Goal: Information Seeking & Learning: Understand process/instructions

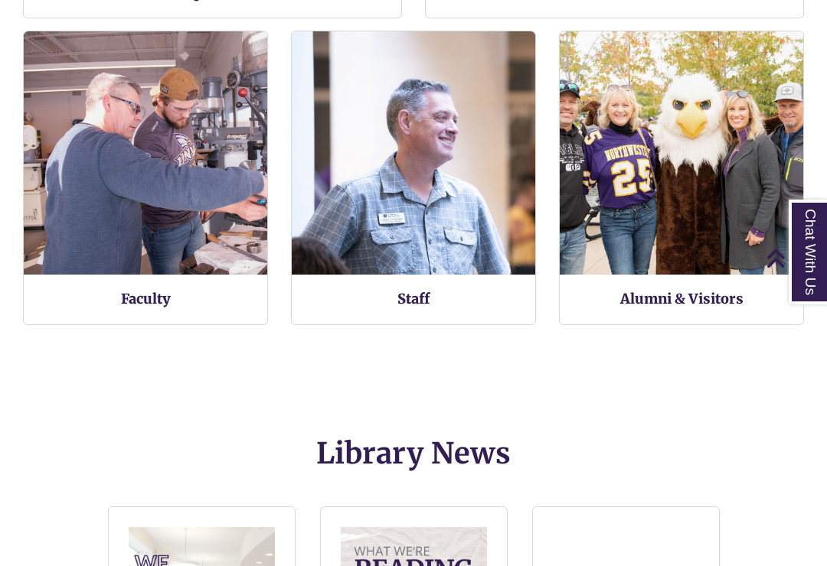
scroll to position [405, 696]
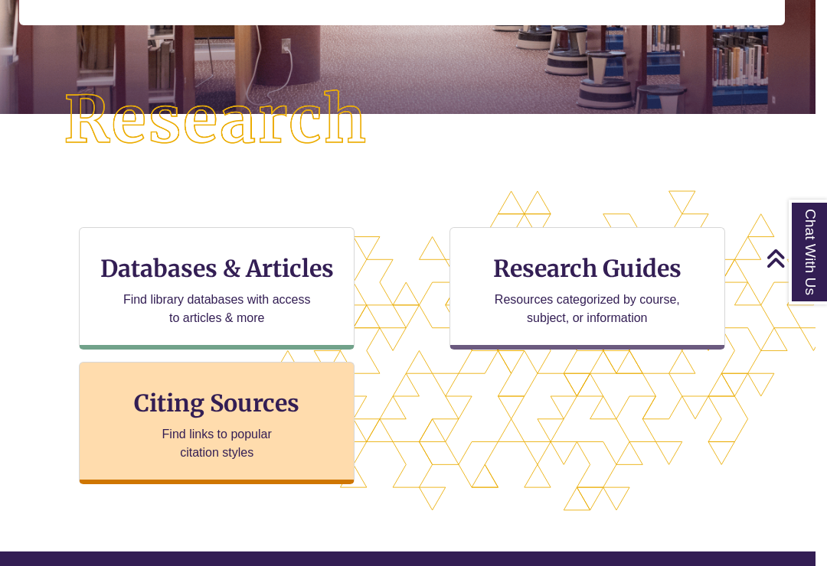
click at [277, 433] on p "Find links to popular citation styles" at bounding box center [216, 444] width 149 height 37
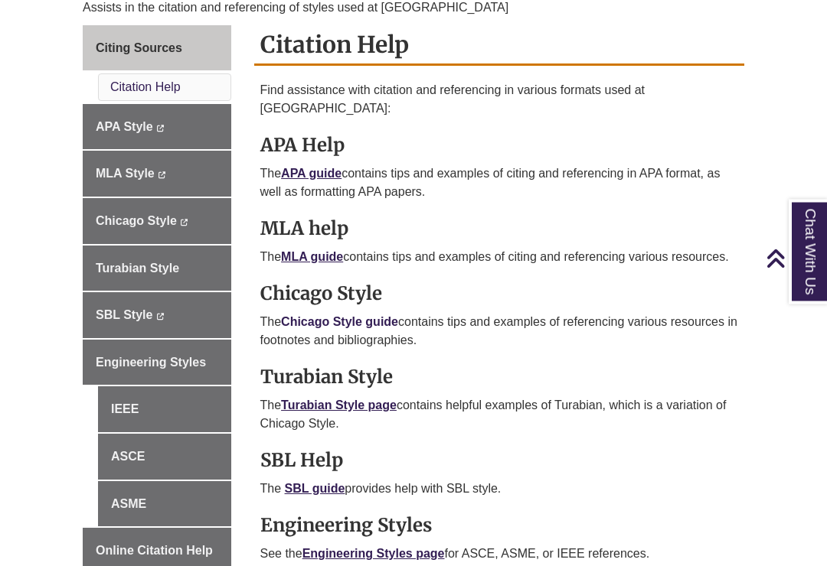
scroll to position [443, 0]
click at [321, 315] on link "Chicago Style guide" at bounding box center [339, 321] width 117 height 13
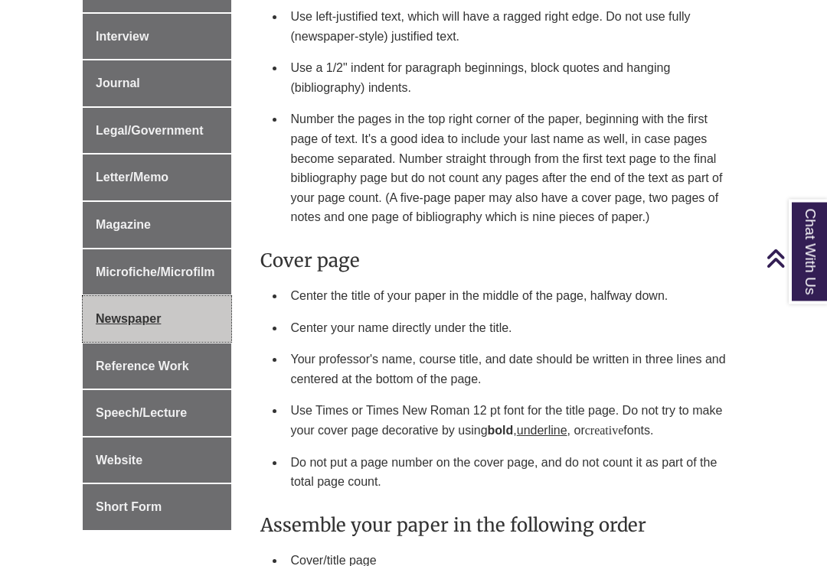
scroll to position [986, 0]
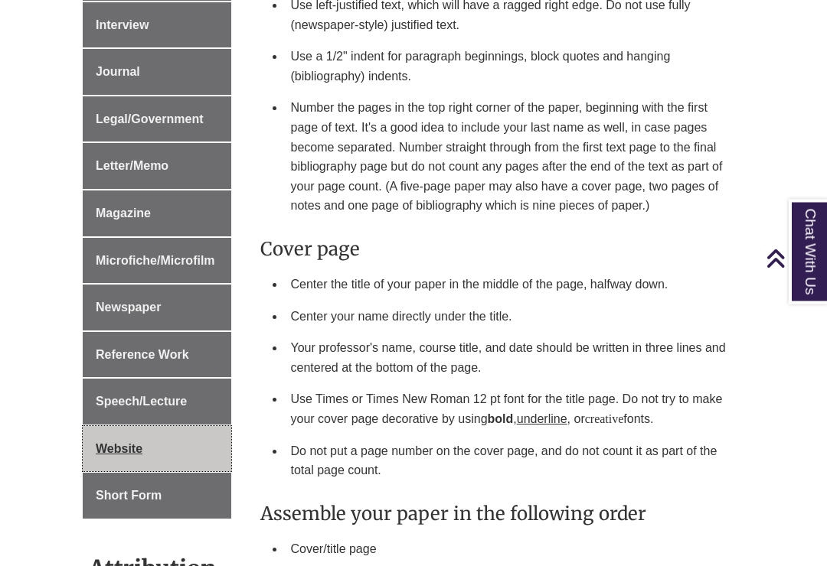
click at [119, 444] on span "Website" at bounding box center [119, 449] width 47 height 13
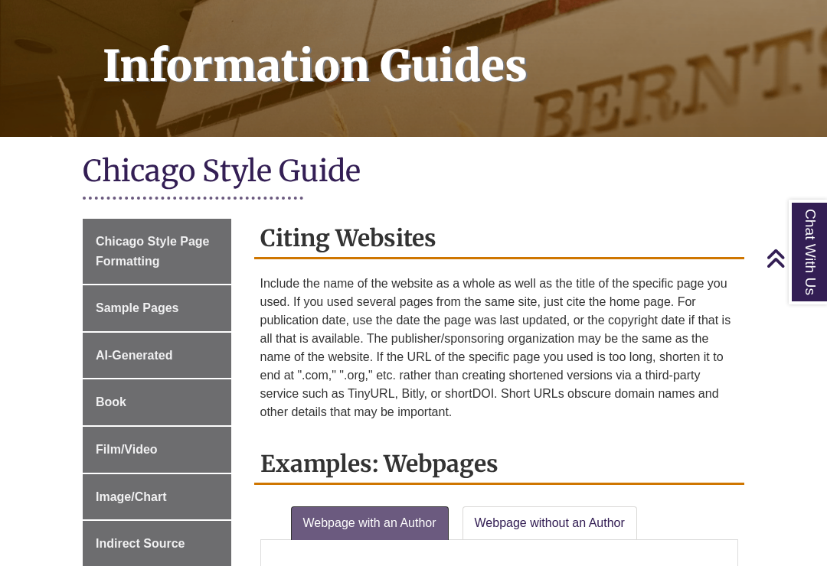
scroll to position [172, 0]
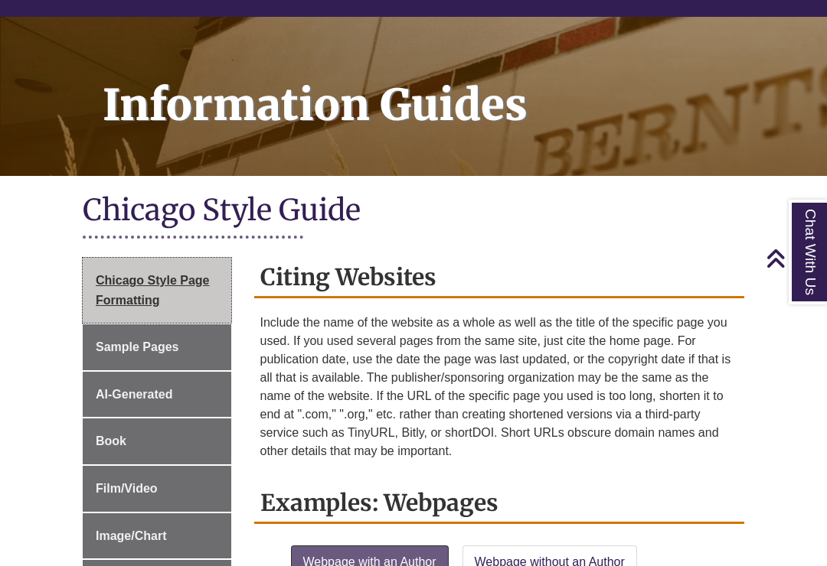
click at [187, 289] on link "Chicago Style Page Formatting" at bounding box center [157, 290] width 148 height 65
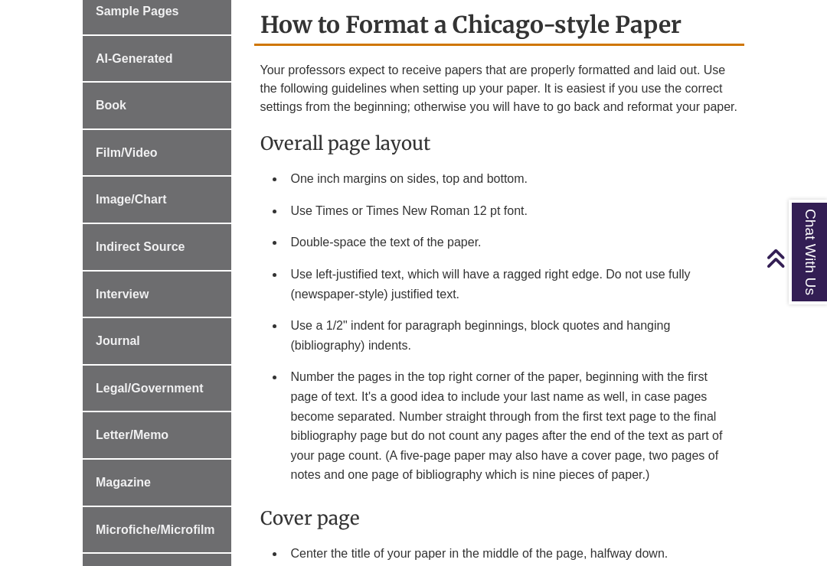
scroll to position [718, 0]
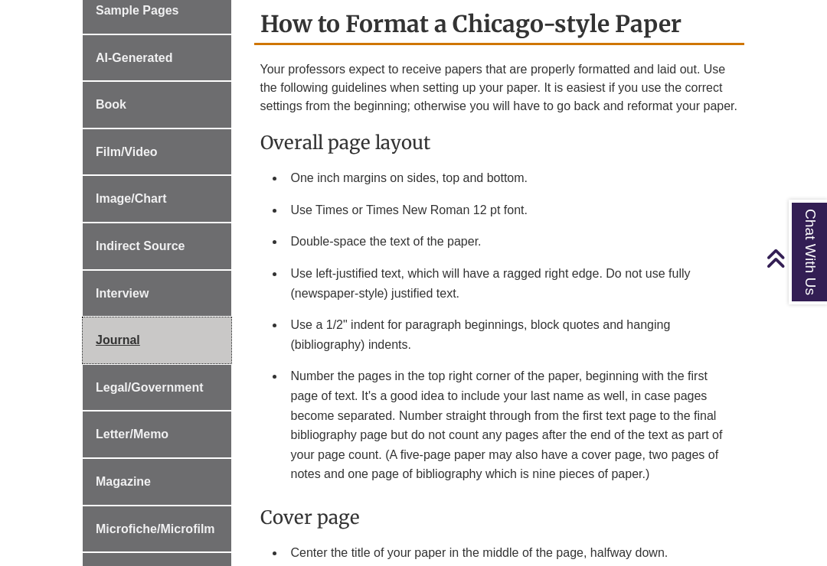
click at [84, 346] on link "Journal" at bounding box center [157, 341] width 148 height 46
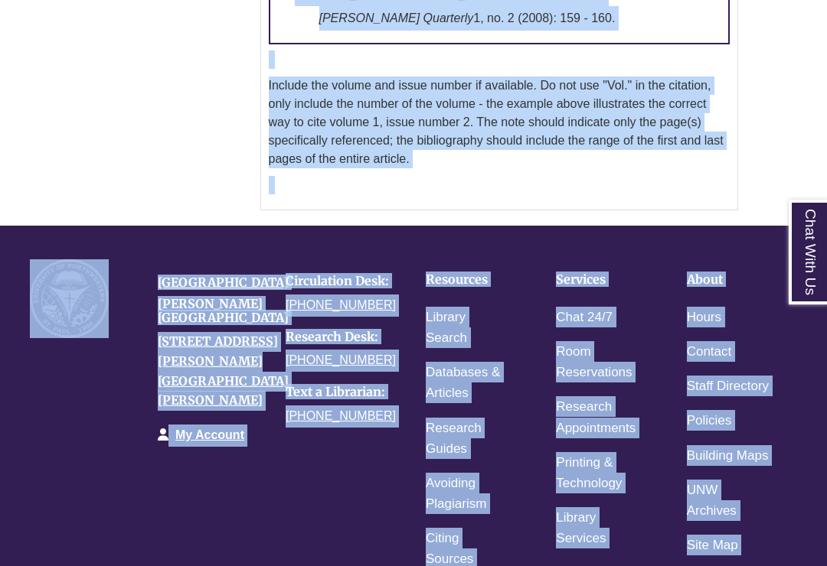
scroll to position [1774, 0]
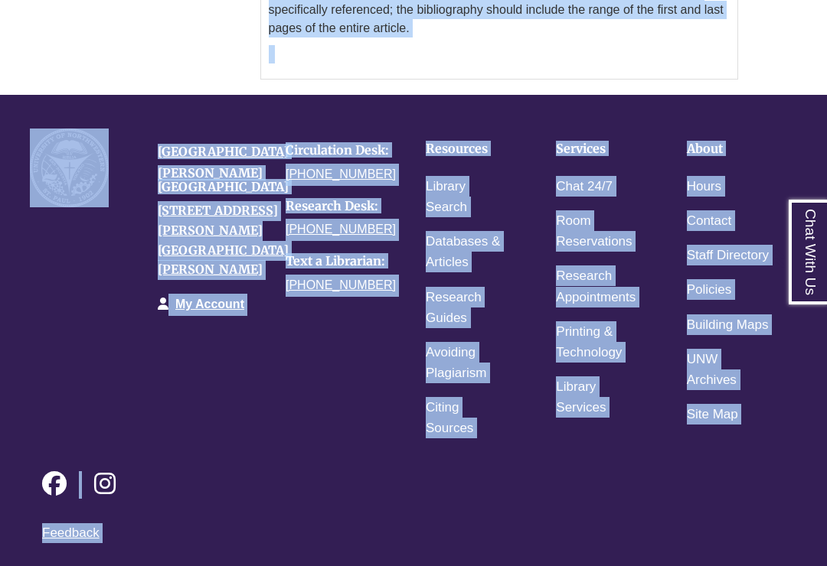
drag, startPoint x: 208, startPoint y: 559, endPoint x: 216, endPoint y: 670, distance: 112.0
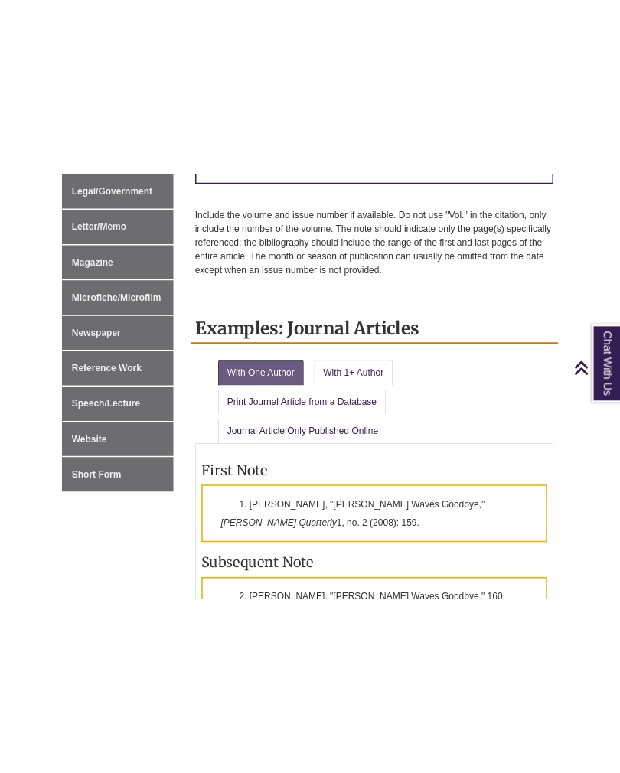
scroll to position [976, 0]
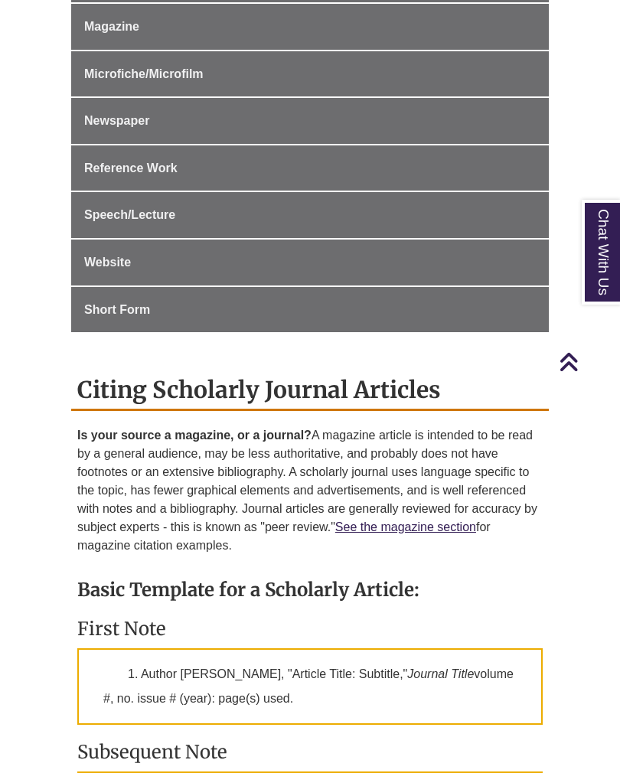
click at [290, 543] on p "Is your source a magazine, or a journal? A magazine article is intended to be r…" at bounding box center [309, 490] width 465 height 129
